Goal: Transaction & Acquisition: Purchase product/service

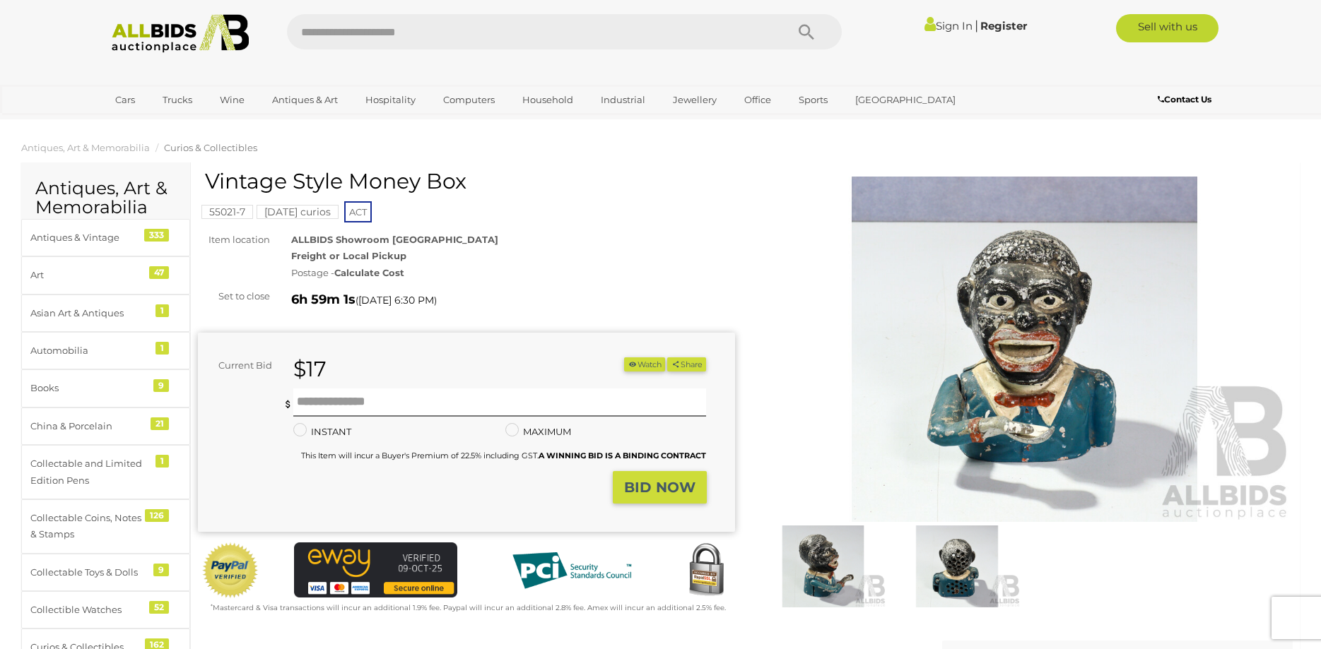
click at [932, 586] on img at bounding box center [956, 567] width 127 height 82
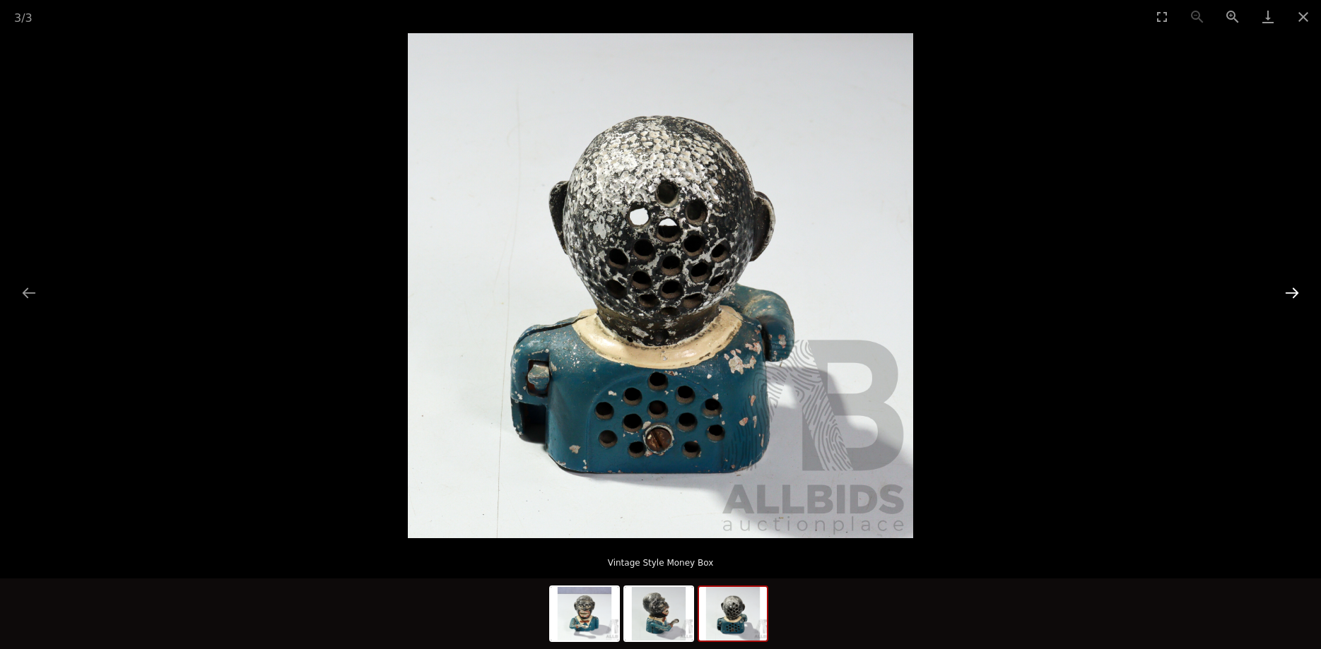
click at [1292, 296] on button "Next slide" at bounding box center [1292, 293] width 30 height 28
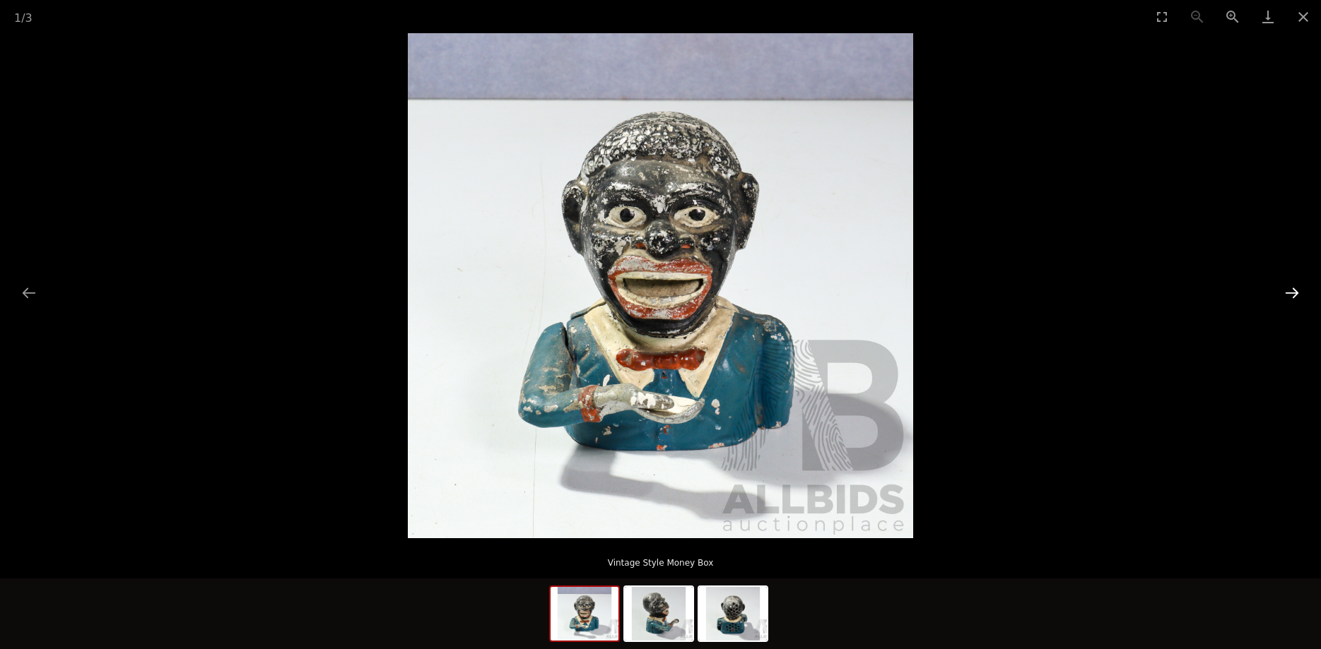
click at [1292, 296] on button "Next slide" at bounding box center [1292, 293] width 30 height 28
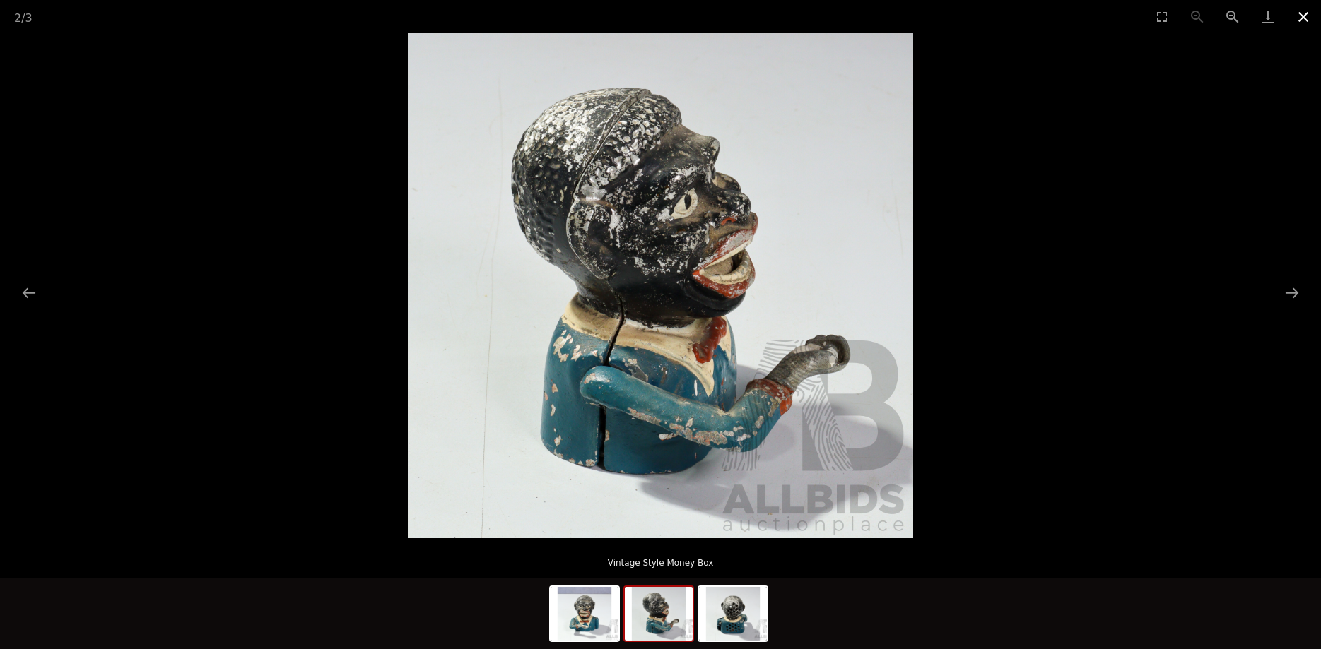
click at [1303, 18] on button "Close gallery" at bounding box center [1302, 16] width 35 height 33
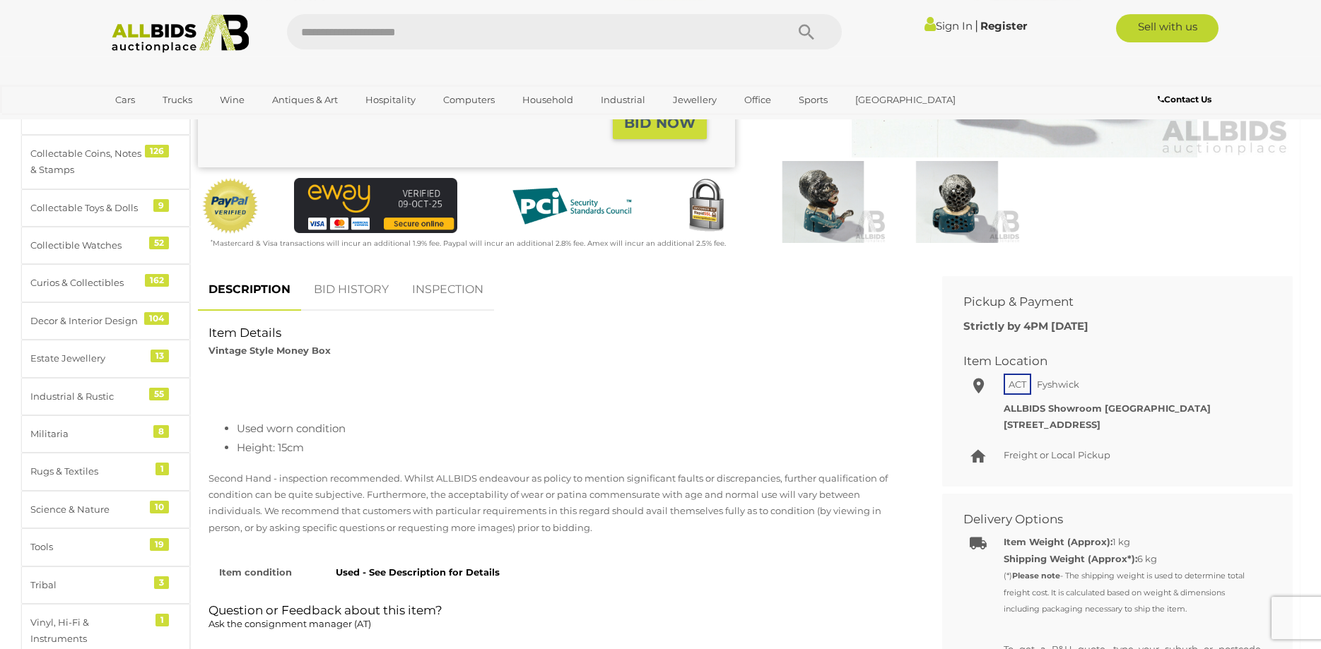
scroll to position [432, 0]
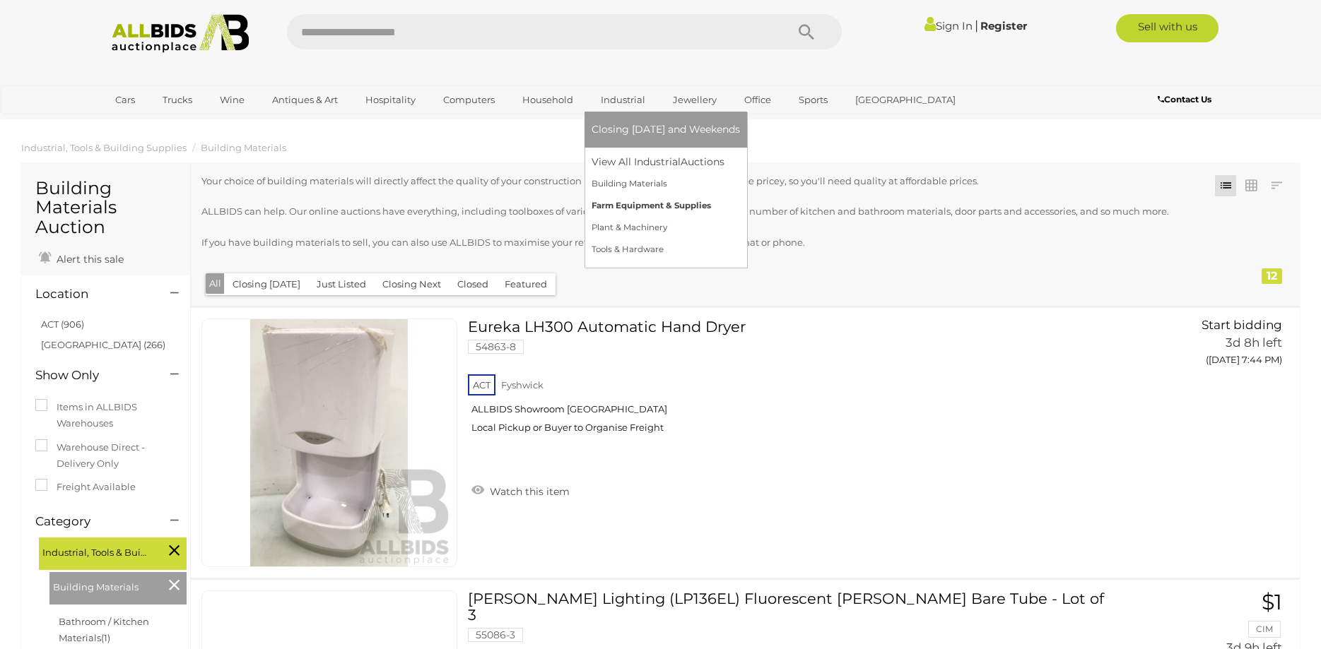
click at [645, 209] on link "Farm Equipment & Supplies" at bounding box center [665, 206] width 148 height 22
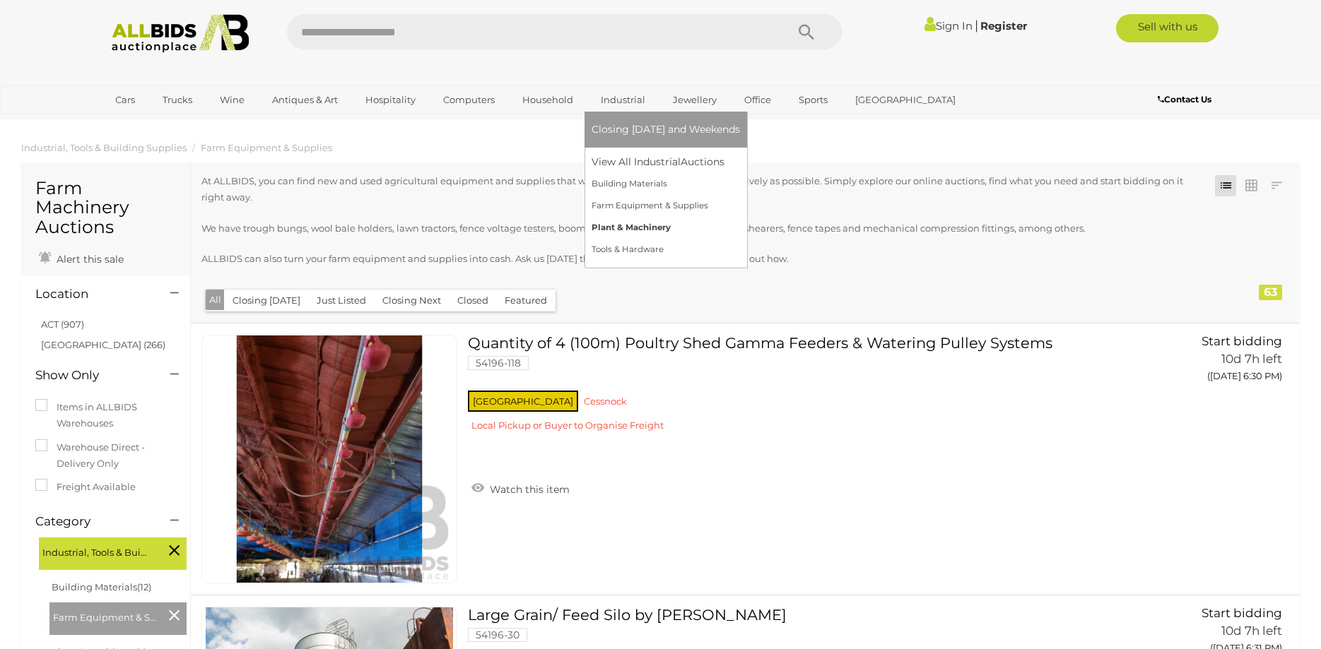
click at [638, 233] on link "Plant & Machinery" at bounding box center [665, 228] width 148 height 22
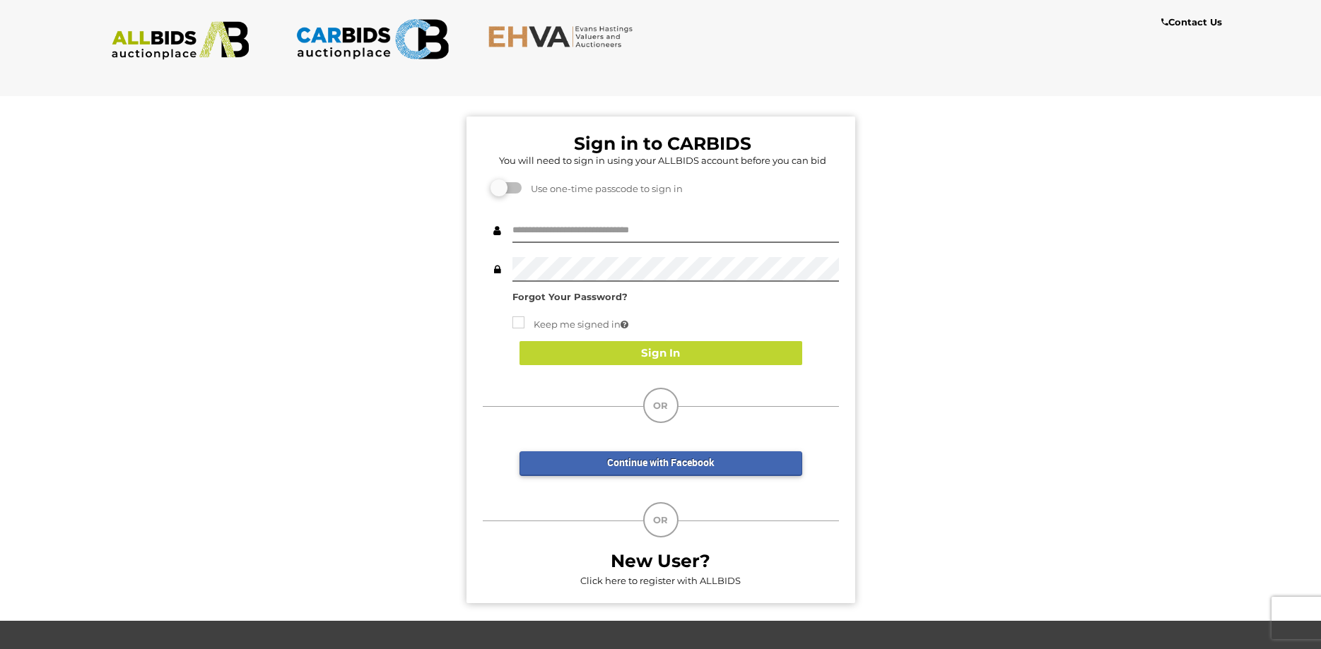
click at [757, 218] on div "Sign in to CARBIDS You will need to sign in using your ALLBIDS account before y…" at bounding box center [660, 360] width 389 height 487
click at [751, 244] on div "Forgot Your Password? Keep me signed in Sign In" at bounding box center [661, 261] width 356 height 87
click at [777, 217] on div "Sign in to CARBIDS You will need to sign in using your ALLBIDS account before y…" at bounding box center [660, 360] width 389 height 487
click at [770, 230] on input "text" at bounding box center [675, 230] width 326 height 25
type input "**********"
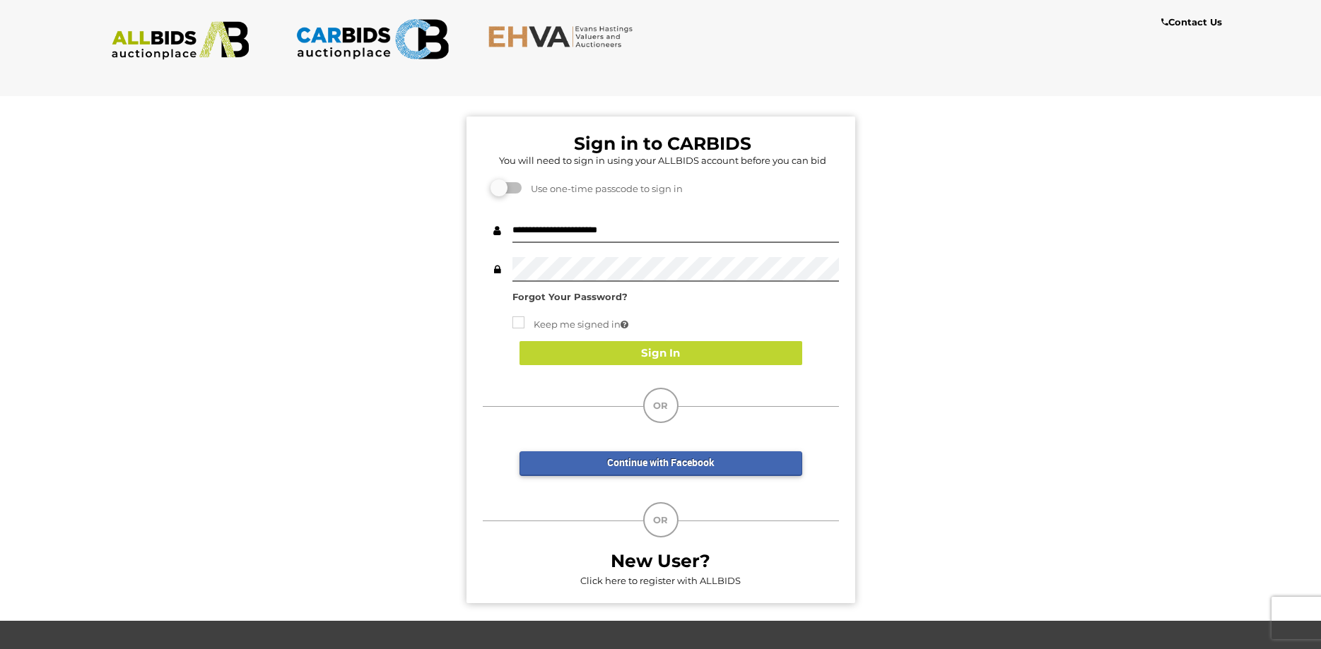
click at [673, 377] on div "Sign In" at bounding box center [661, 353] width 356 height 53
click at [701, 362] on button "Sign In" at bounding box center [660, 353] width 283 height 25
